Goal: Task Accomplishment & Management: Use online tool/utility

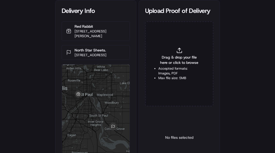
click at [162, 62] on span "Drag & drop your file here or click to browse" at bounding box center [179, 59] width 42 height 11
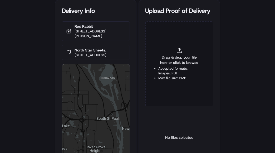
type input "C:\fakepath\2836906 POP.jpg"
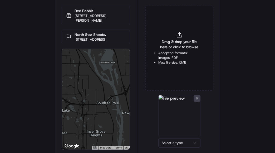
scroll to position [33, 0]
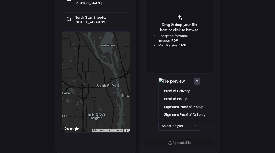
click at [172, 120] on html "Delivery Info Red Rabbit [STREET_ADDRESS][PERSON_NAME] North Star Sheets. [STRE…" at bounding box center [137, 43] width 275 height 153
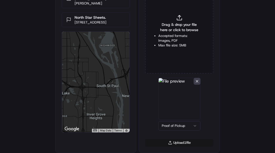
click at [181, 144] on button "Upload 1 file" at bounding box center [179, 142] width 68 height 7
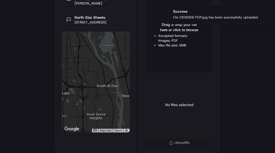
click at [174, 34] on li "Accepted formats: Images, PDF" at bounding box center [179, 37] width 42 height 9
type input "C:\fakepath\2836906 POD.jpg"
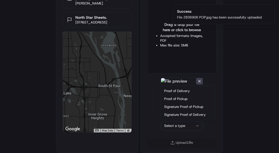
click at [177, 120] on html "Delivery Info Red Rabbit [STREET_ADDRESS][PERSON_NAME] North Star Sheets. [STRE…" at bounding box center [139, 43] width 279 height 153
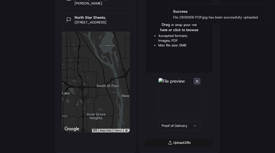
click at [175, 142] on button "Upload 1 file" at bounding box center [179, 142] width 68 height 7
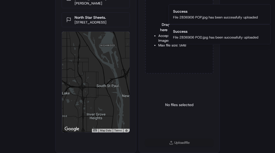
click at [43, 72] on div "Delivery Info Red Rabbit [STREET_ADDRESS][PERSON_NAME] North Star Sheets. [STRE…" at bounding box center [137, 43] width 275 height 153
click at [238, 83] on div "Delivery Info Red Rabbit [STREET_ADDRESS][PERSON_NAME] North Star Sheets. [STRE…" at bounding box center [137, 43] width 275 height 153
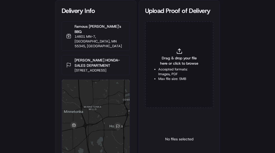
click at [168, 63] on span "Drag & drop your file here or click to browse" at bounding box center [179, 60] width 42 height 11
type input "C:\fakepath\2825818 POP.jpg"
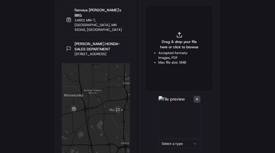
scroll to position [33, 0]
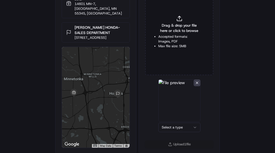
click at [178, 120] on html "Delivery Info Famous Dave's BBQ 14601 MN-7, Minnetonka, MN 55345, USA HOPKINS H…" at bounding box center [137, 43] width 275 height 153
click at [182, 141] on button "Upload 1 file" at bounding box center [179, 143] width 68 height 7
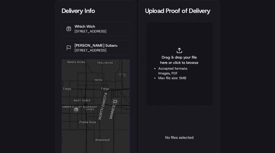
drag, startPoint x: 152, startPoint y: 129, endPoint x: 153, endPoint y: 122, distance: 7.1
click at [152, 125] on div "No files selected" at bounding box center [179, 137] width 68 height 54
click at [167, 63] on span "Drag & drop your file here or click to browse" at bounding box center [179, 59] width 42 height 11
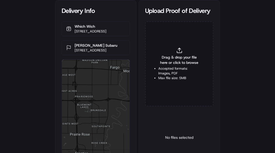
type input "C:\fakepath\2826385 POP.jpg"
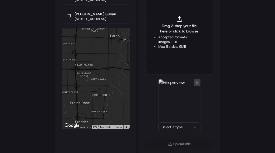
scroll to position [33, 0]
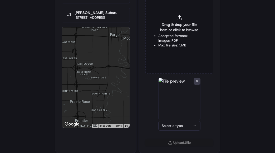
click at [173, 120] on html "Delivery Info Which Wich 4600 32nd Ave S Suite 116, Fargo, ND 58104, USA Corwin…" at bounding box center [137, 43] width 275 height 153
click at [172, 143] on button "Upload 1 file" at bounding box center [179, 142] width 68 height 7
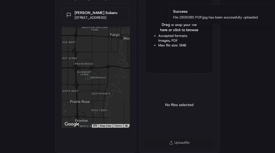
click at [169, 46] on li "Max file size: 5MB" at bounding box center [179, 45] width 42 height 5
type input "C:\fakepath\2826385 POD.jpg"
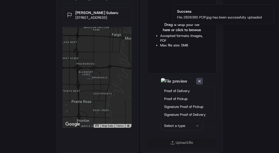
click at [173, 120] on html "Delivery Info Which Wich 4600 32nd Ave S Suite 116, Fargo, ND 58104, USA Corwin…" at bounding box center [139, 43] width 279 height 153
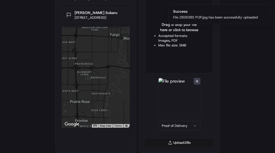
click at [176, 145] on button "Upload 1 file" at bounding box center [179, 142] width 68 height 7
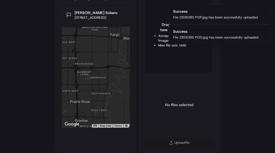
click at [238, 102] on div "Delivery Info Which Wich 4600 32nd Ave S Suite 116, Fargo, ND 58104, USA Corwin…" at bounding box center [137, 43] width 275 height 153
click at [155, 94] on div "No files selected" at bounding box center [179, 105] width 68 height 54
